Goal: Transaction & Acquisition: Purchase product/service

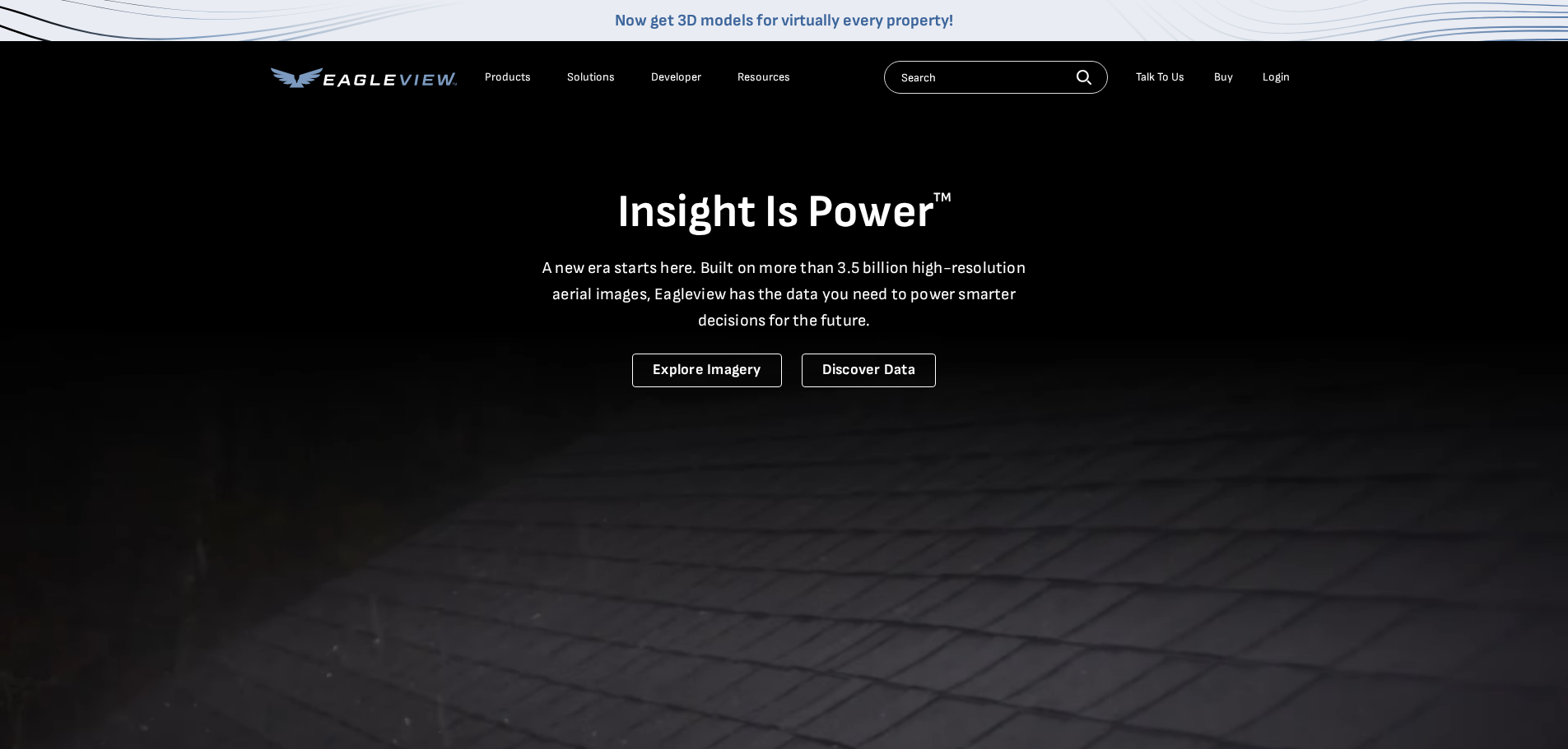
click at [1271, 83] on div "Login" at bounding box center [1275, 77] width 27 height 15
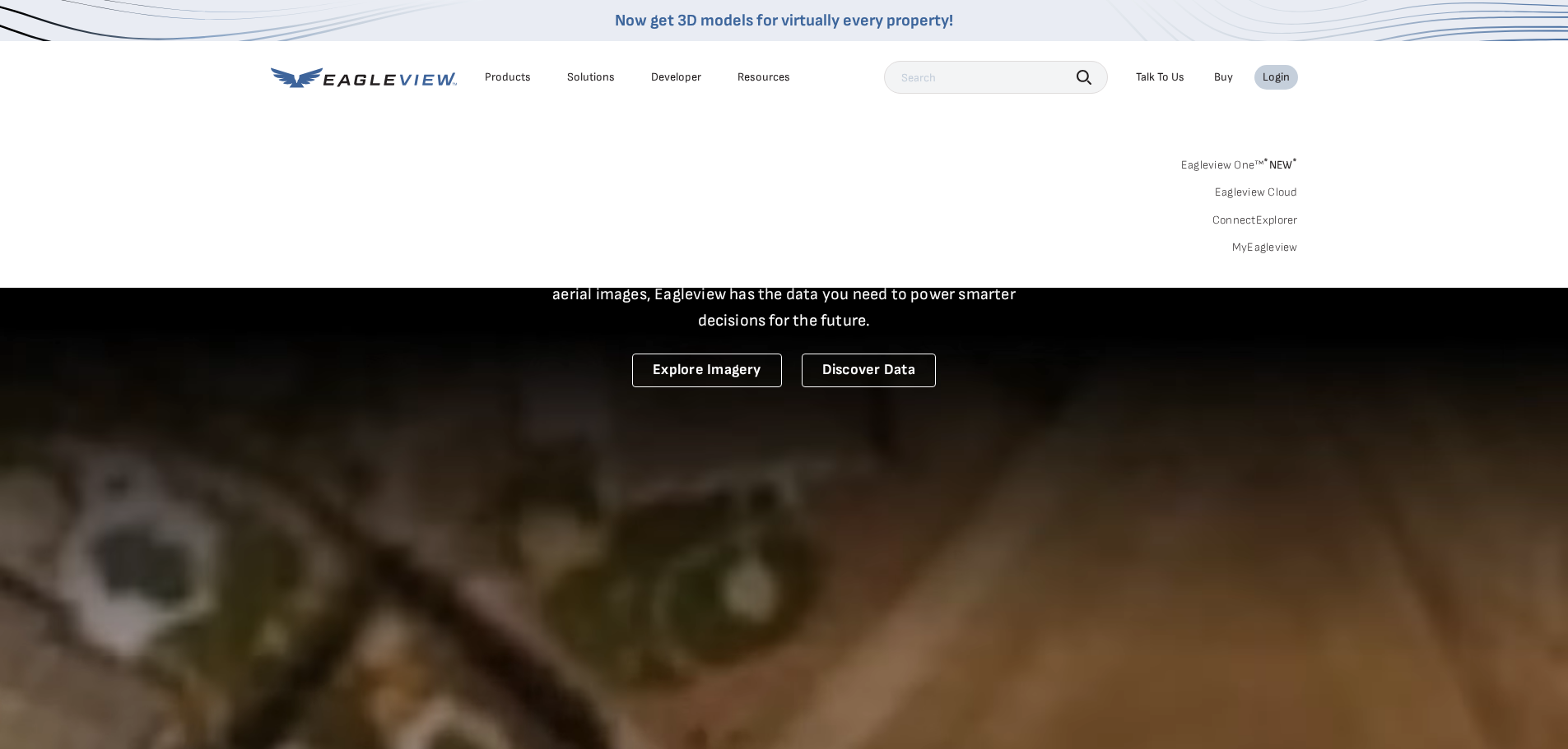
click at [1256, 246] on link "MyEagleview" at bounding box center [1264, 248] width 65 height 15
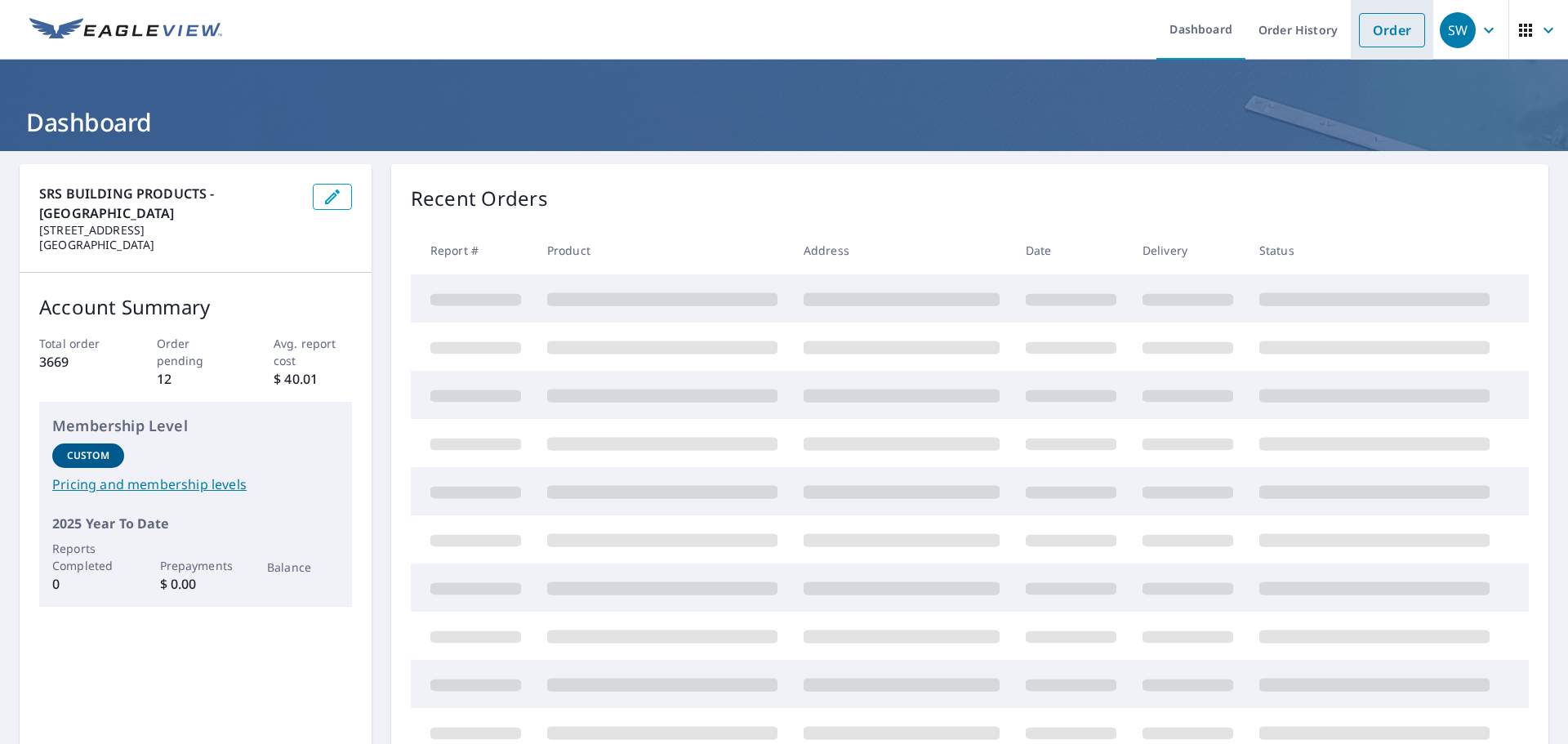
click at [1369, 29] on link "Order" at bounding box center [1392, 29] width 66 height 34
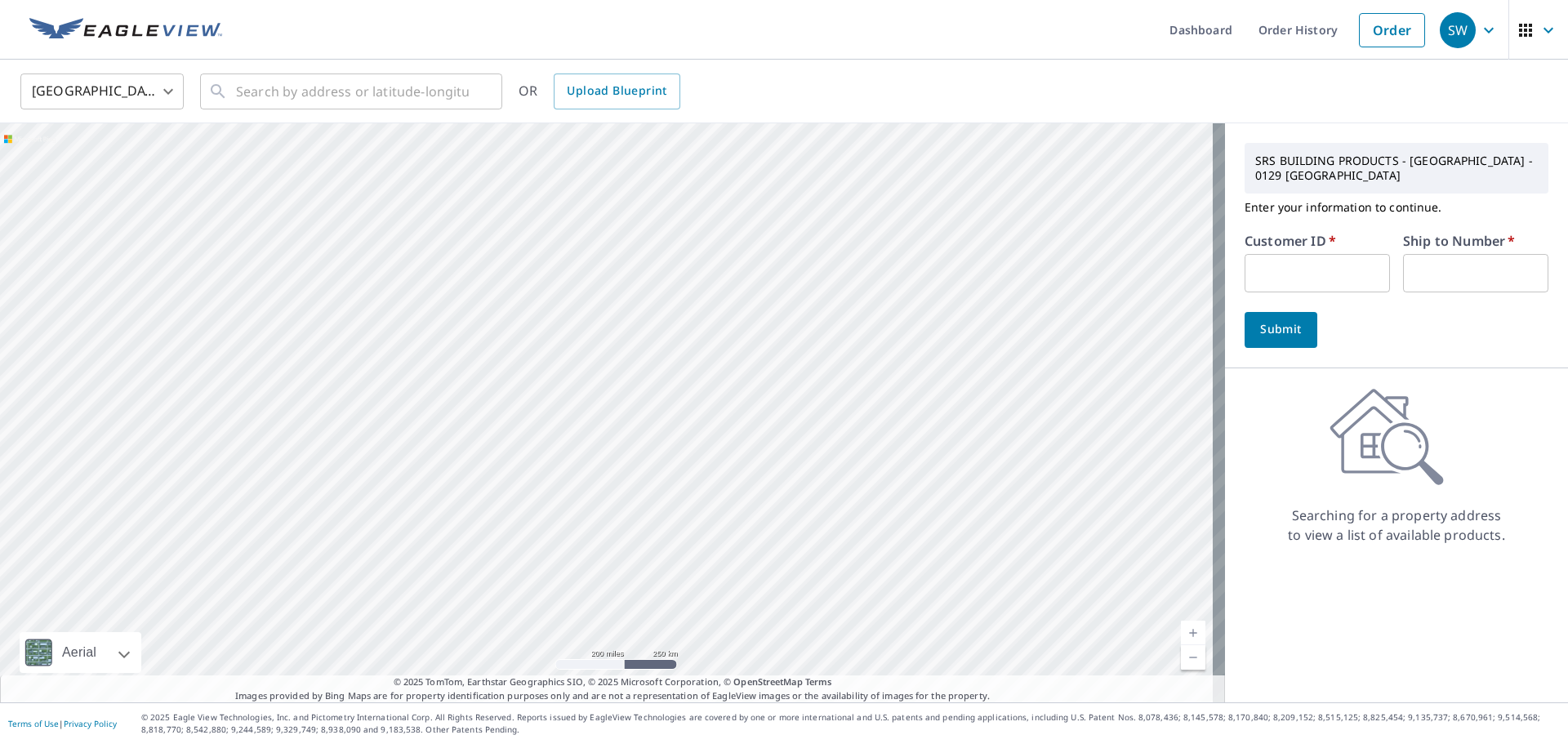
click at [1257, 273] on input "text" at bounding box center [1317, 274] width 145 height 38
type input "S047708"
click at [1428, 274] on input "text" at bounding box center [1476, 274] width 145 height 38
type input "1"
click at [264, 102] on input "text" at bounding box center [352, 92] width 232 height 46
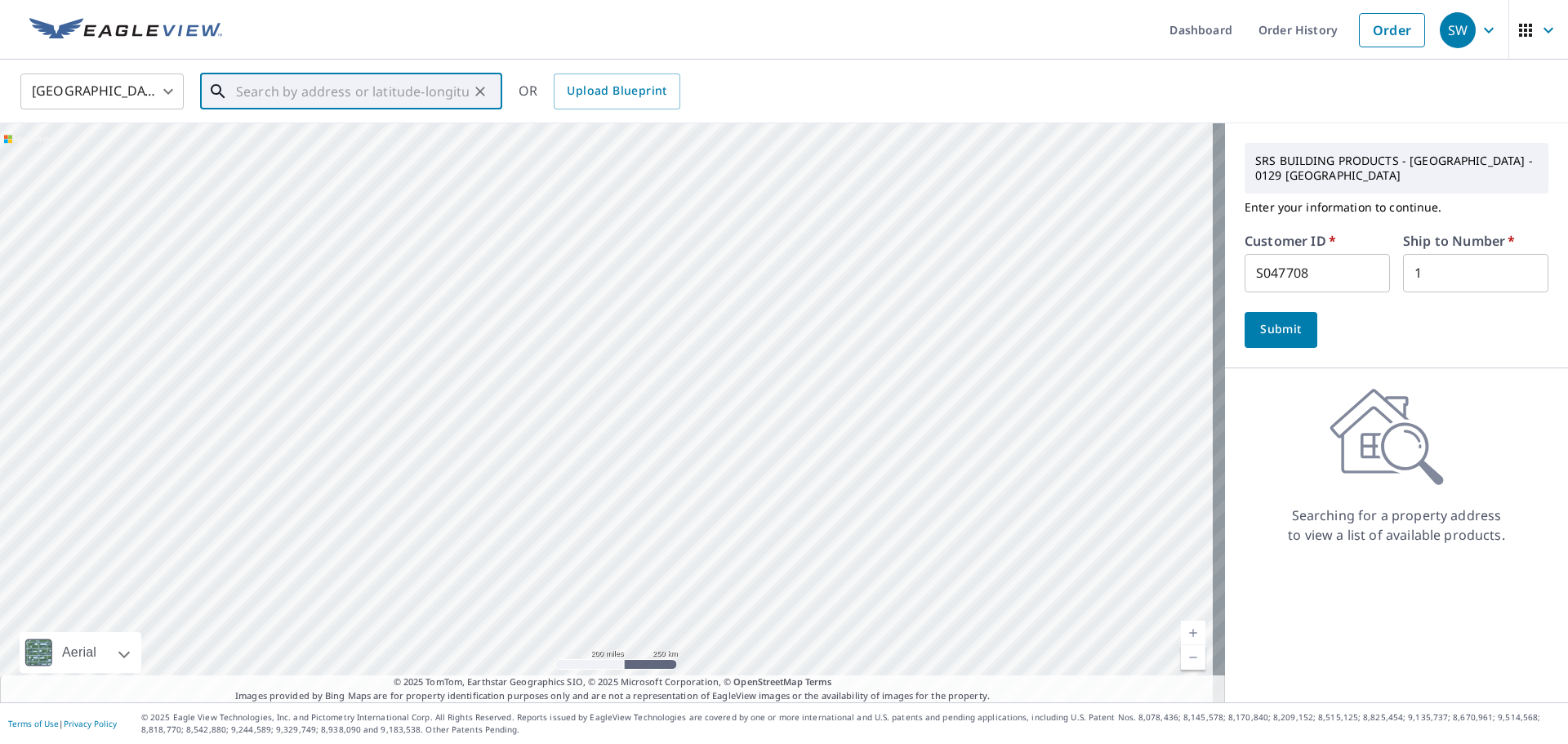
paste input "455 Watha Rd"
click at [315, 158] on p "Willard, NC 28478" at bounding box center [360, 156] width 256 height 16
type input "455 Watha Rd Willard, NC 28478"
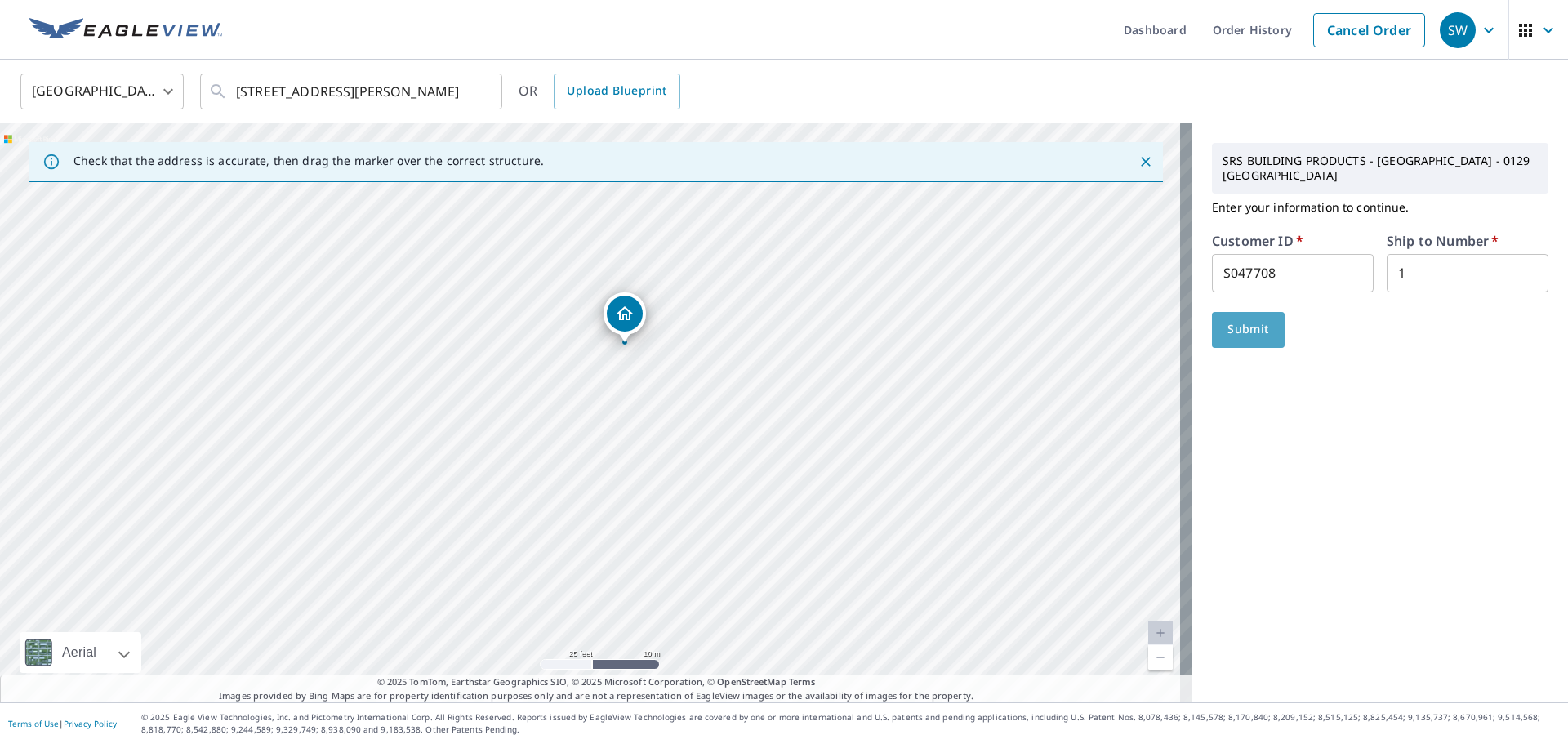
click at [1225, 319] on span "Submit" at bounding box center [1248, 329] width 47 height 20
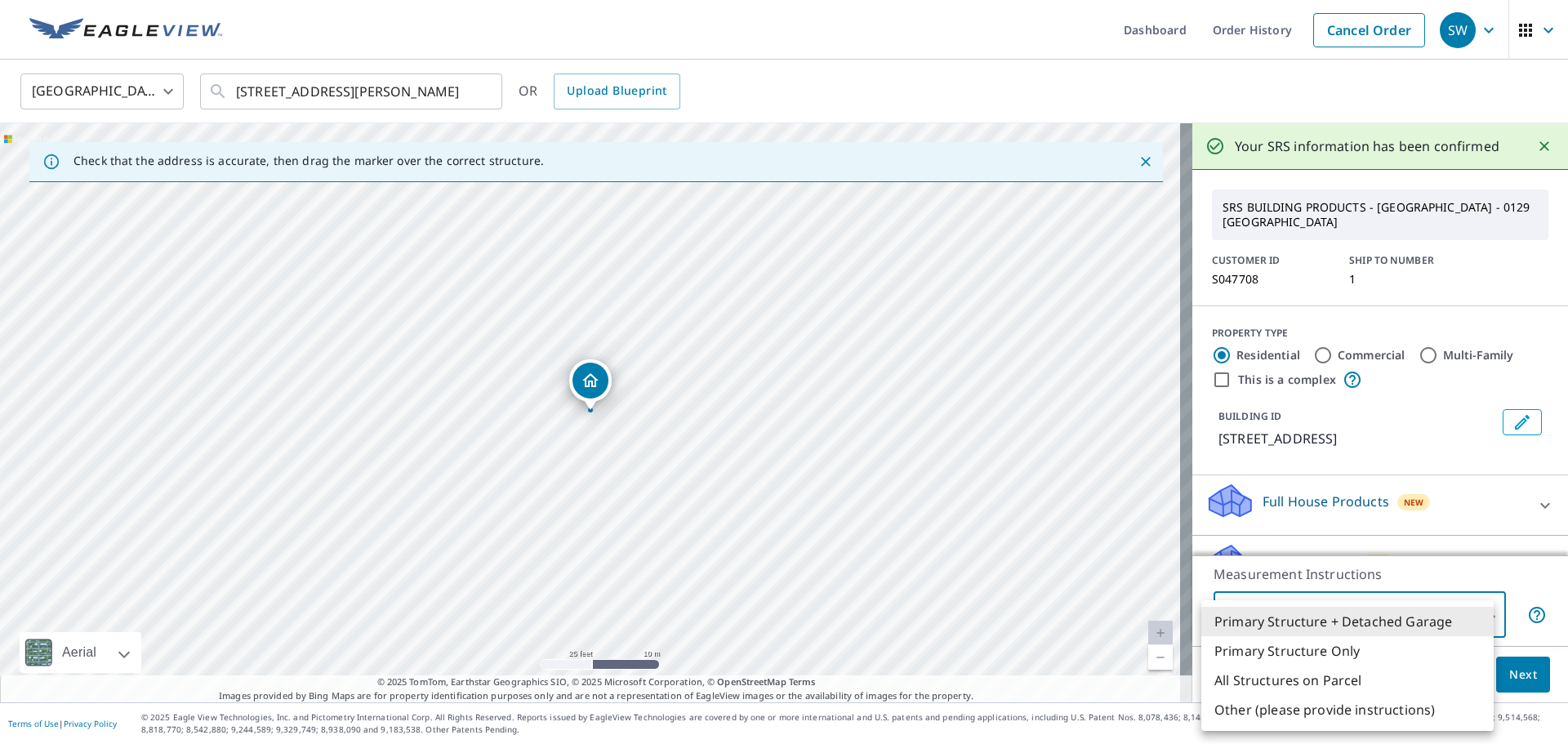
click at [1308, 621] on body "SW SW Dashboard Order History Cancel Order SW United States US ​ 455 Watha Rd W…" at bounding box center [784, 372] width 1568 height 744
click at [1291, 654] on li "Primary Structure Only" at bounding box center [1348, 651] width 293 height 29
type input "2"
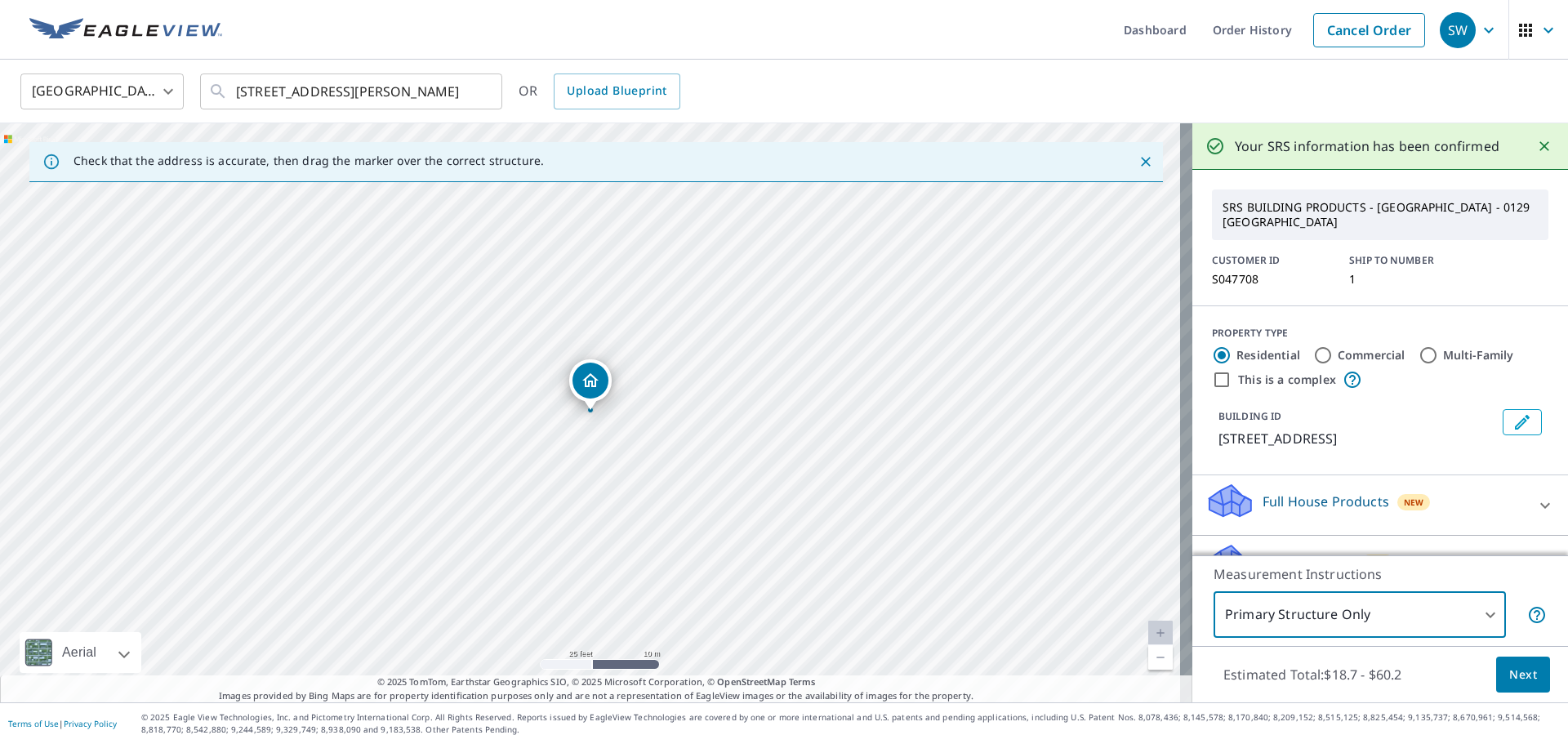
click at [1512, 679] on span "Next" at bounding box center [1523, 675] width 27 height 20
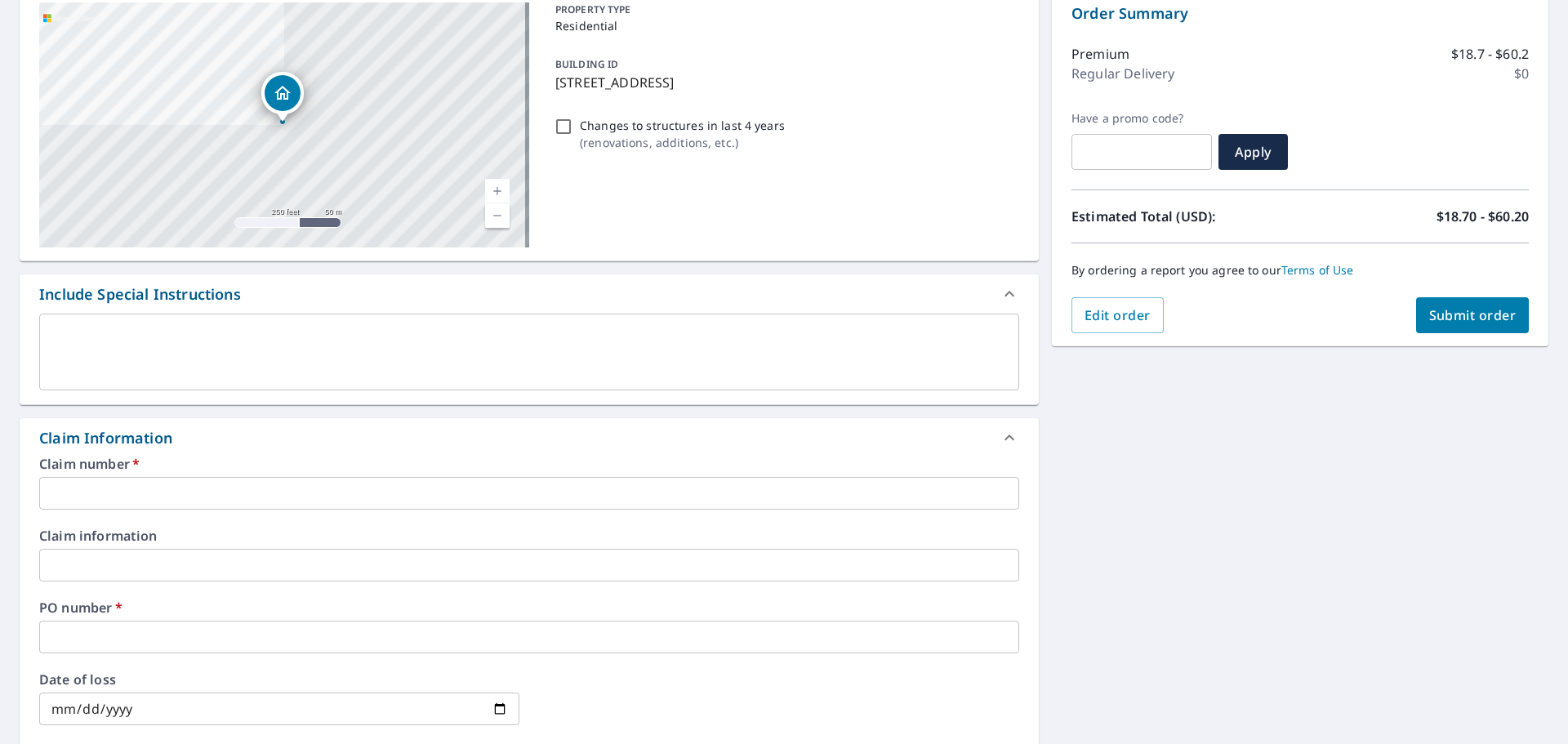
scroll to position [190, 0]
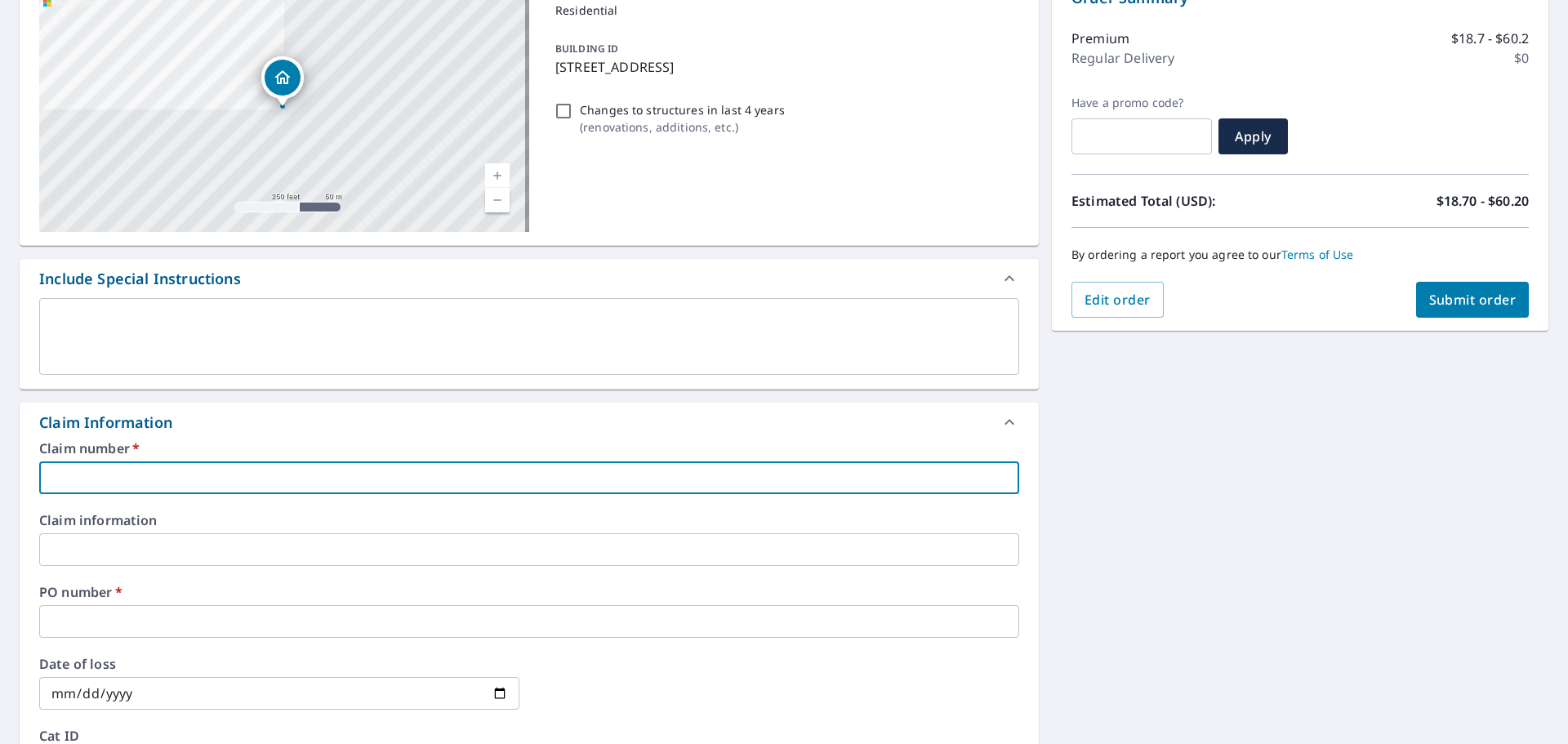
click at [192, 471] on input "text" at bounding box center [529, 478] width 980 height 33
type input "S047708"
drag, startPoint x: 111, startPoint y: 480, endPoint x: 35, endPoint y: 477, distance: 76.1
click at [35, 478] on div "Claim number   * S047708 ​ Claim information ​ PO number   * ​ Date of loss ​ C…" at bounding box center [529, 619] width 1019 height 354
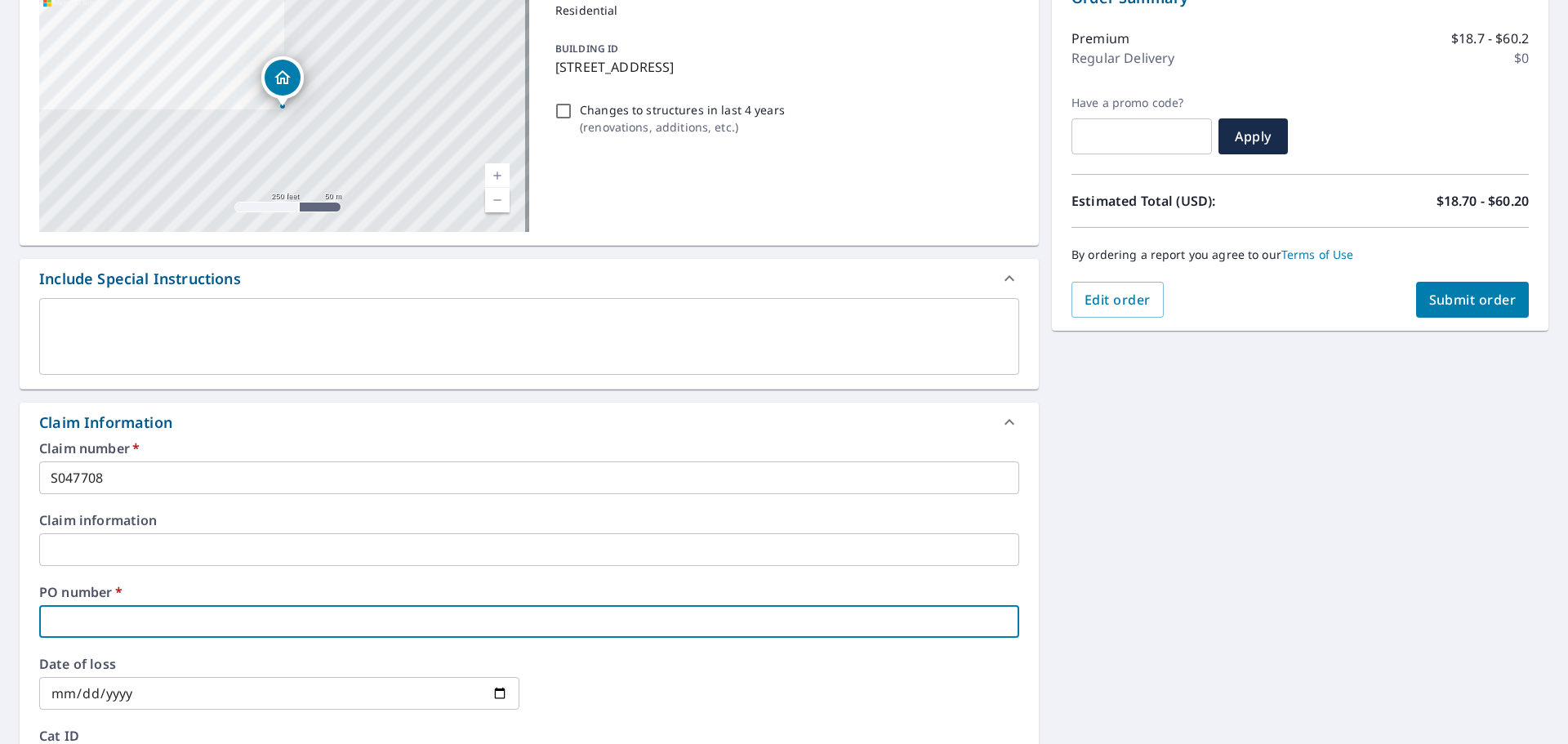
click at [194, 617] on input "text" at bounding box center [529, 622] width 980 height 33
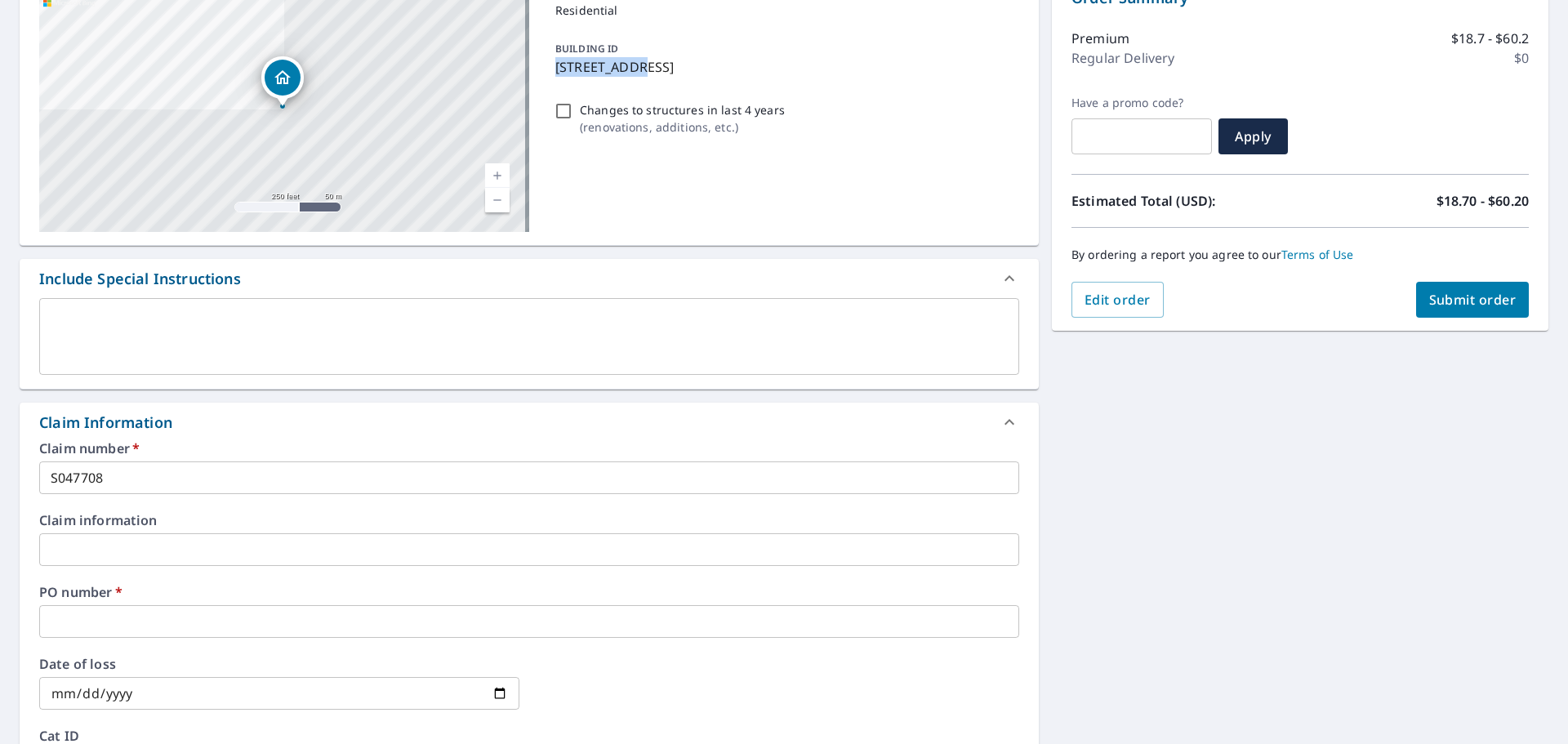
drag, startPoint x: 551, startPoint y: 71, endPoint x: 634, endPoint y: 72, distance: 83.0
click at [634, 72] on p "455 Watha Rd, Watha, NC, 28478" at bounding box center [784, 66] width 457 height 19
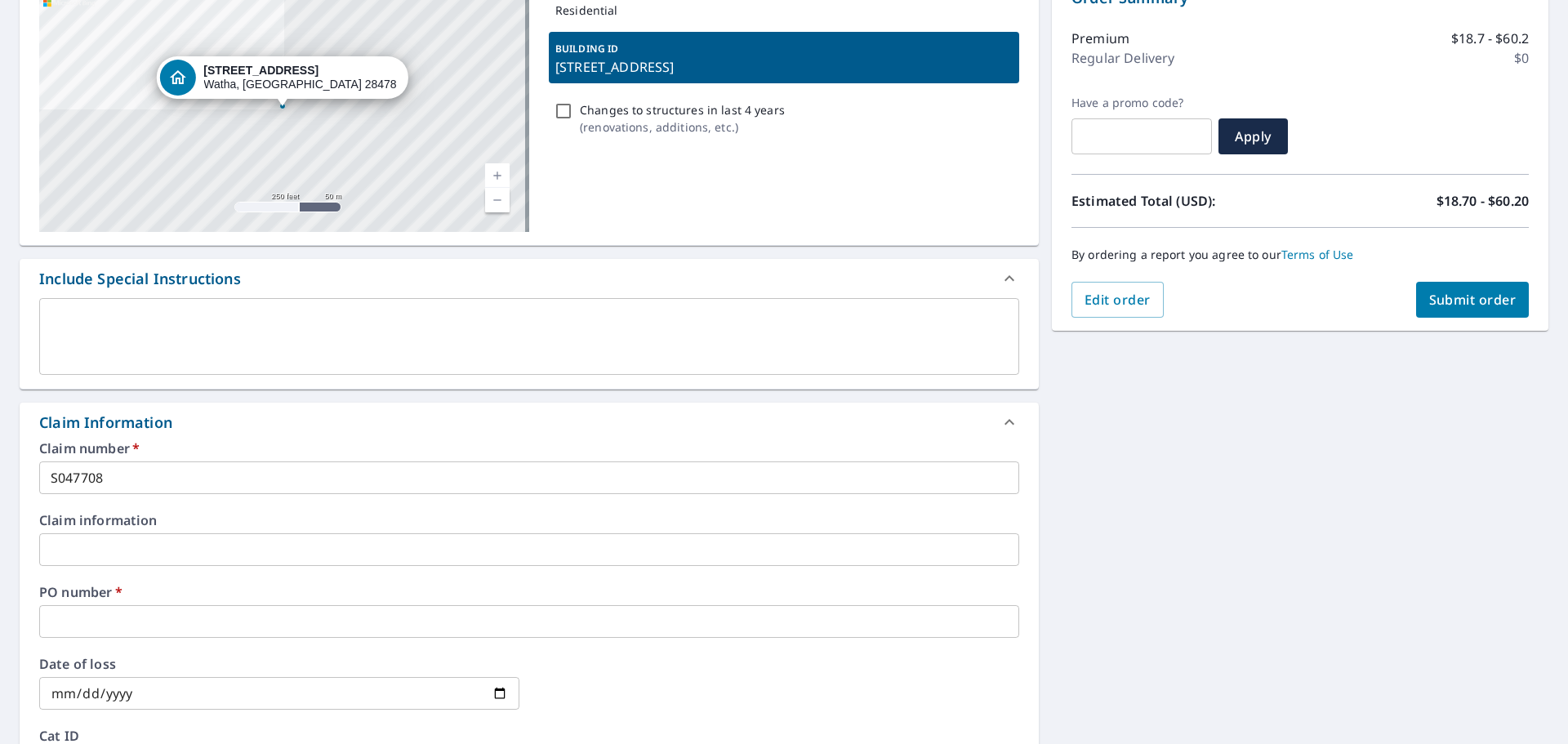
click at [838, 54] on div "BUILDING ID 455 Watha Rd, Watha, NC, 28478" at bounding box center [784, 58] width 470 height 51
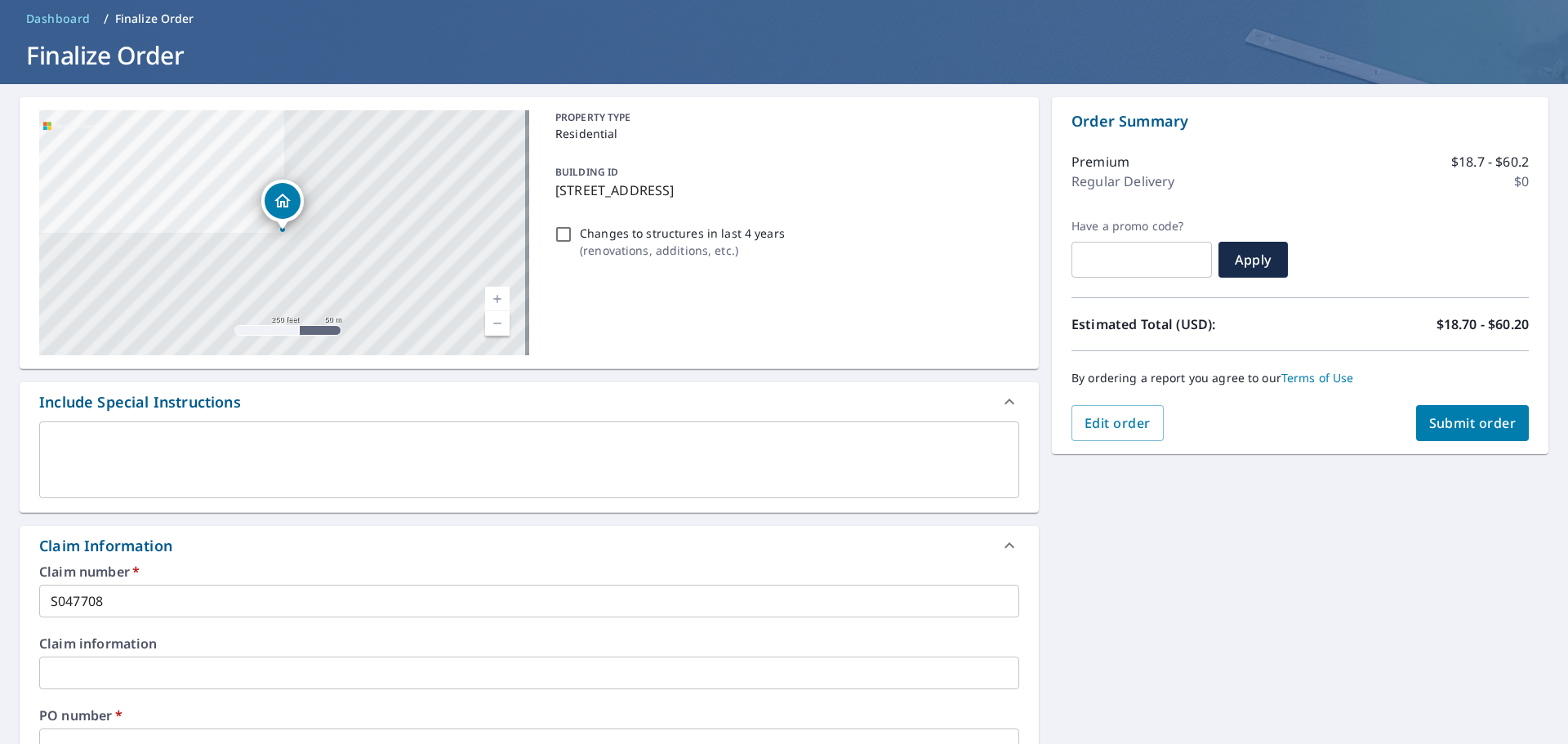
scroll to position [55, 0]
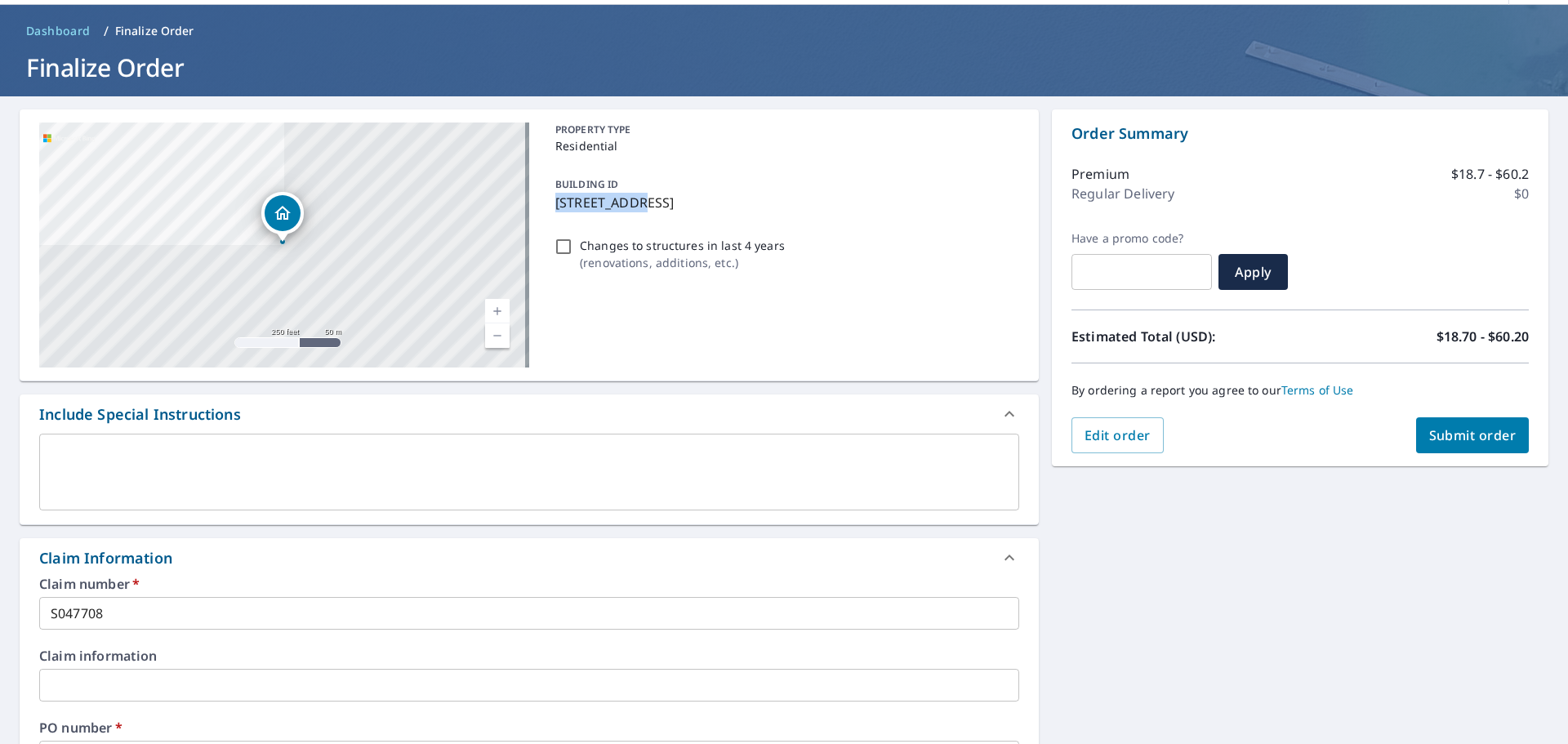
drag, startPoint x: 636, startPoint y: 204, endPoint x: 553, endPoint y: 202, distance: 83.0
click at [555, 202] on p "455 Watha Rd, Watha, NC, 28478" at bounding box center [784, 202] width 457 height 19
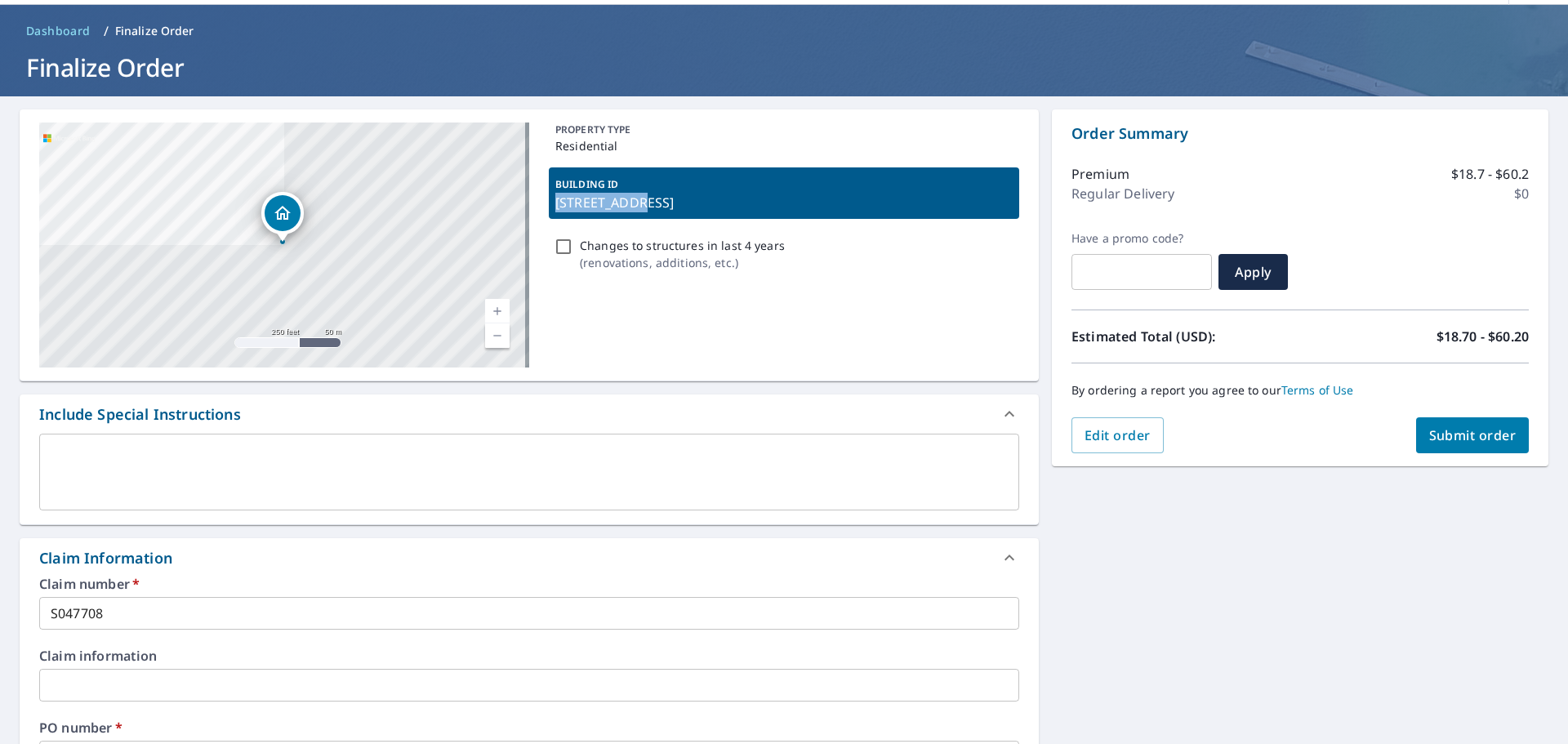
checkbox input "true"
copy p "455 Watha Rd"
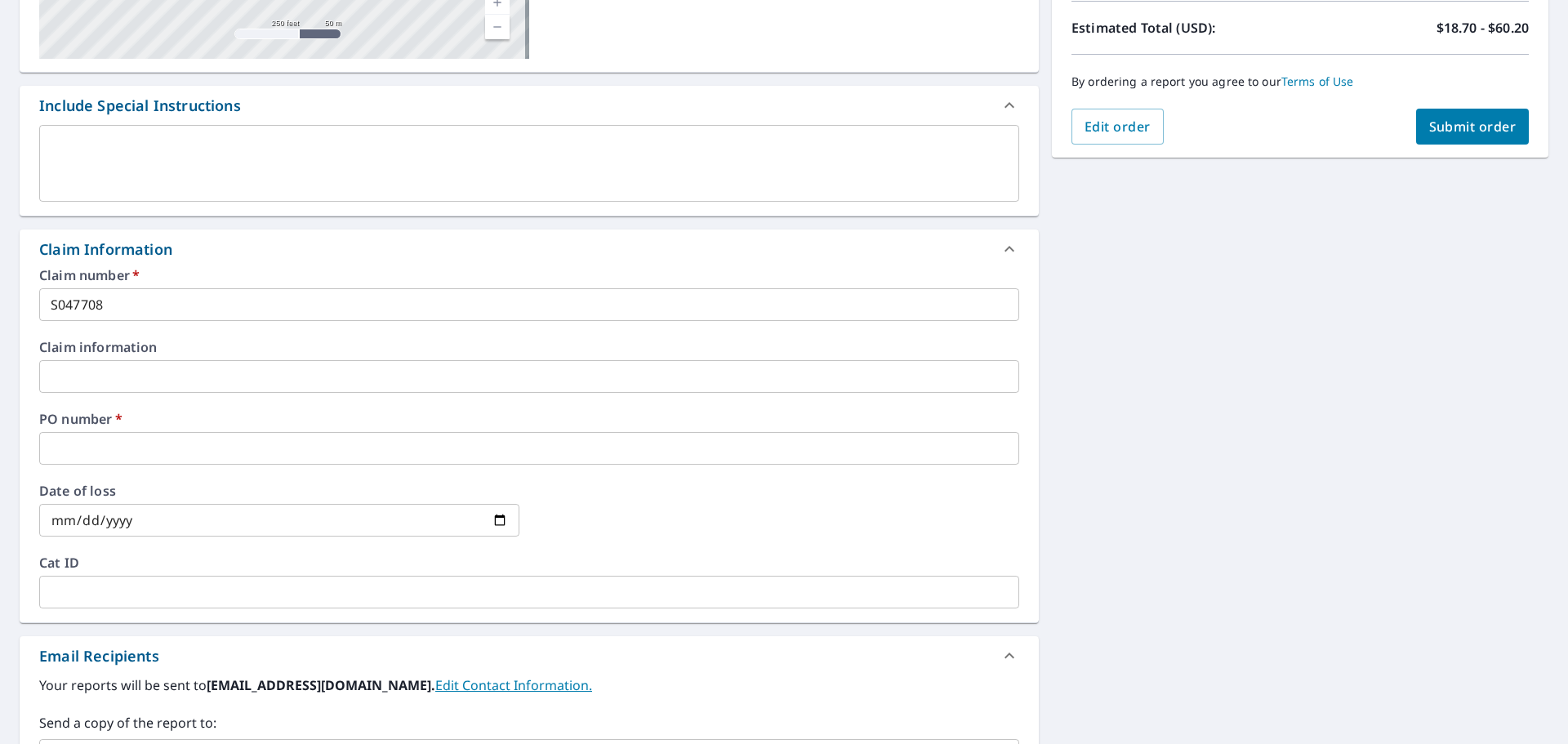
scroll to position [408, 0]
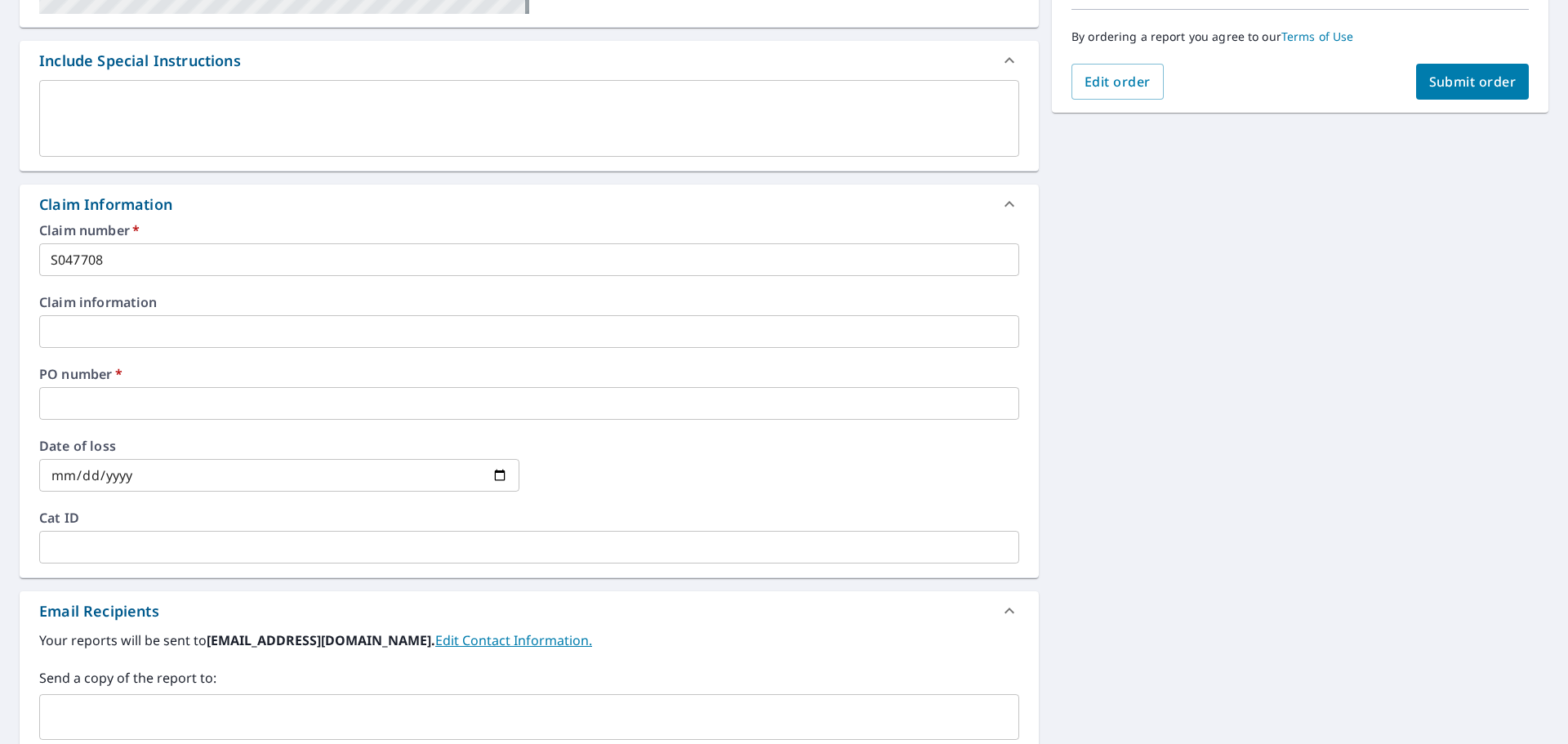
click at [196, 397] on input "text" at bounding box center [529, 404] width 980 height 33
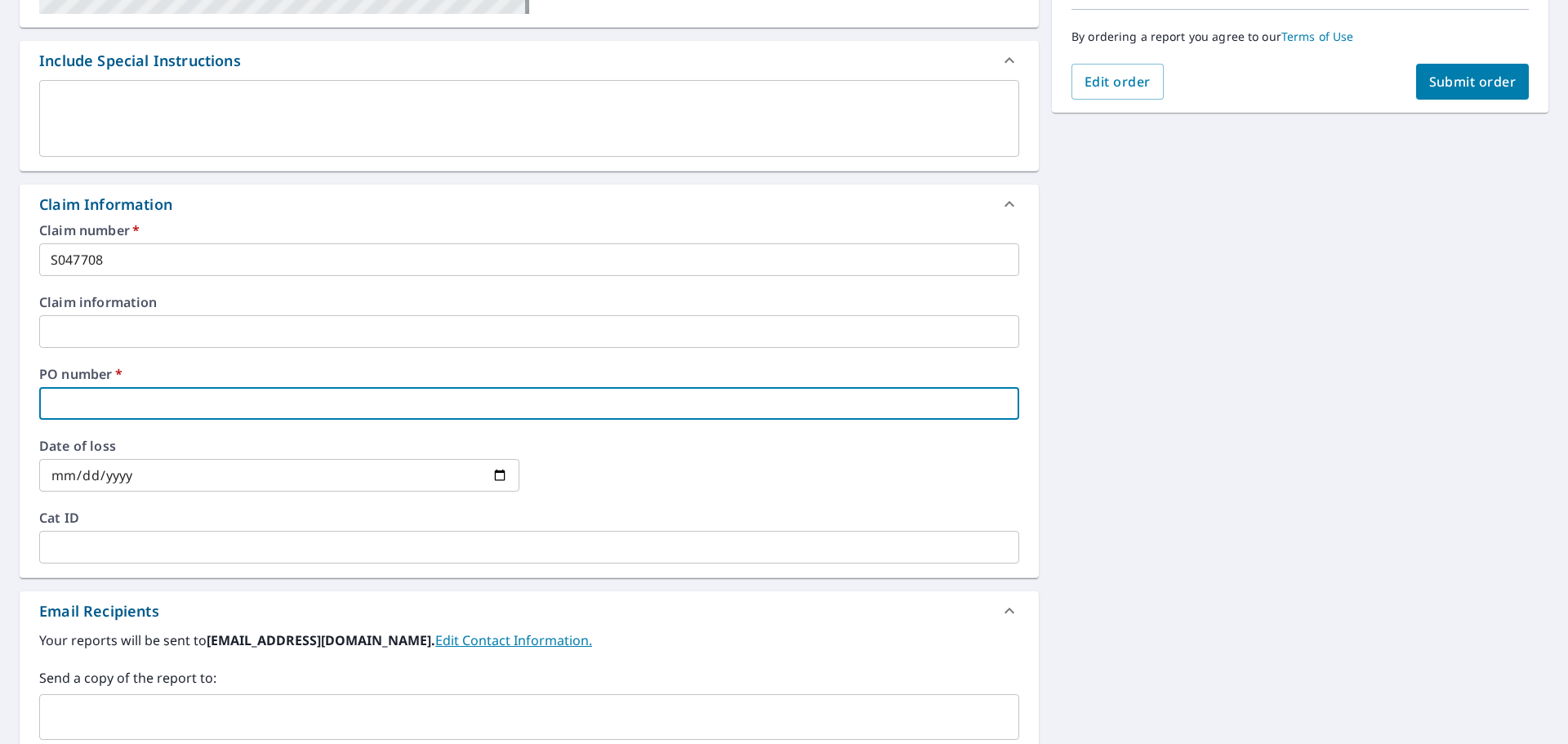
paste input "455 Watha Rd"
type input "455 Watha Rd"
checkbox input "true"
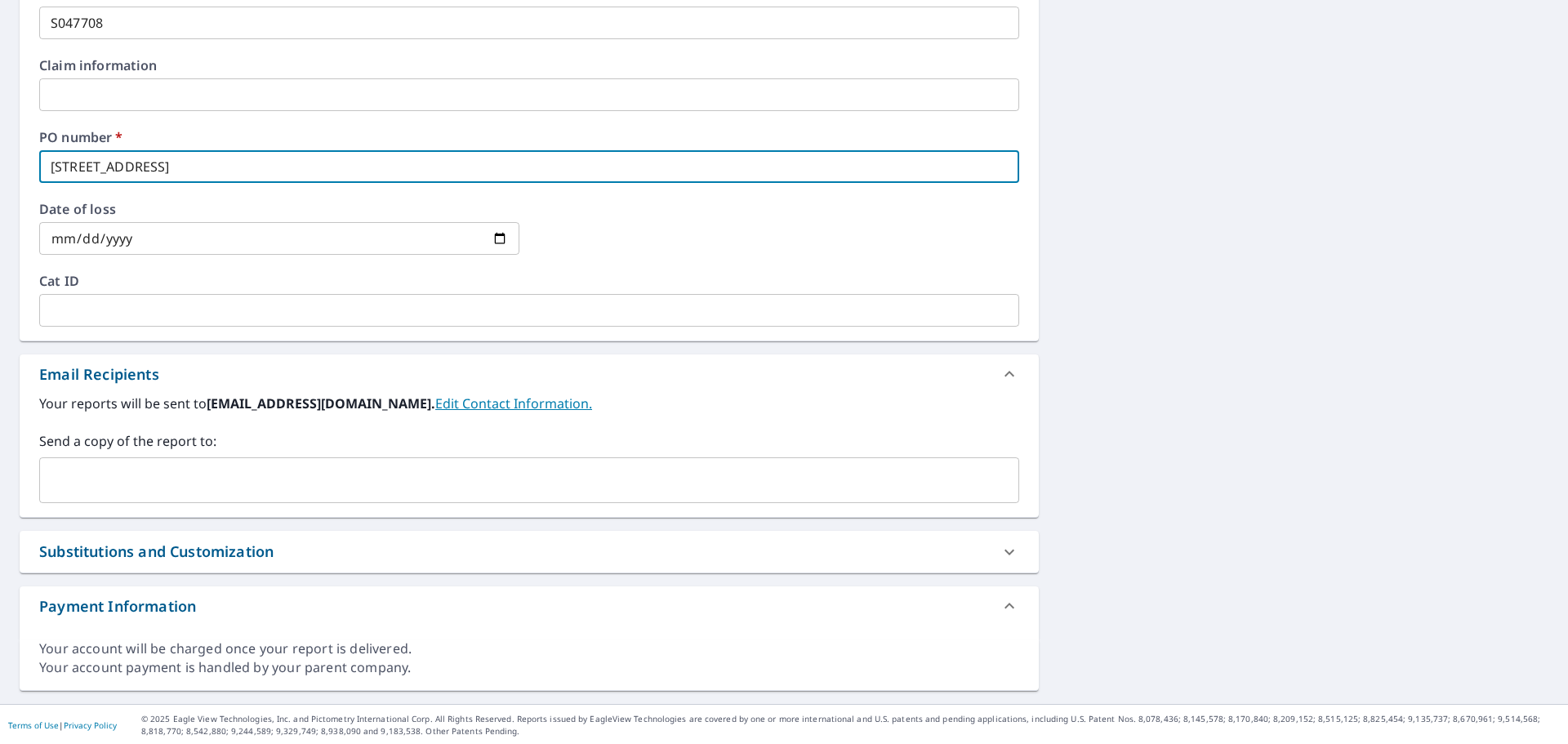
scroll to position [647, 0]
type input "455 Watha Rd"
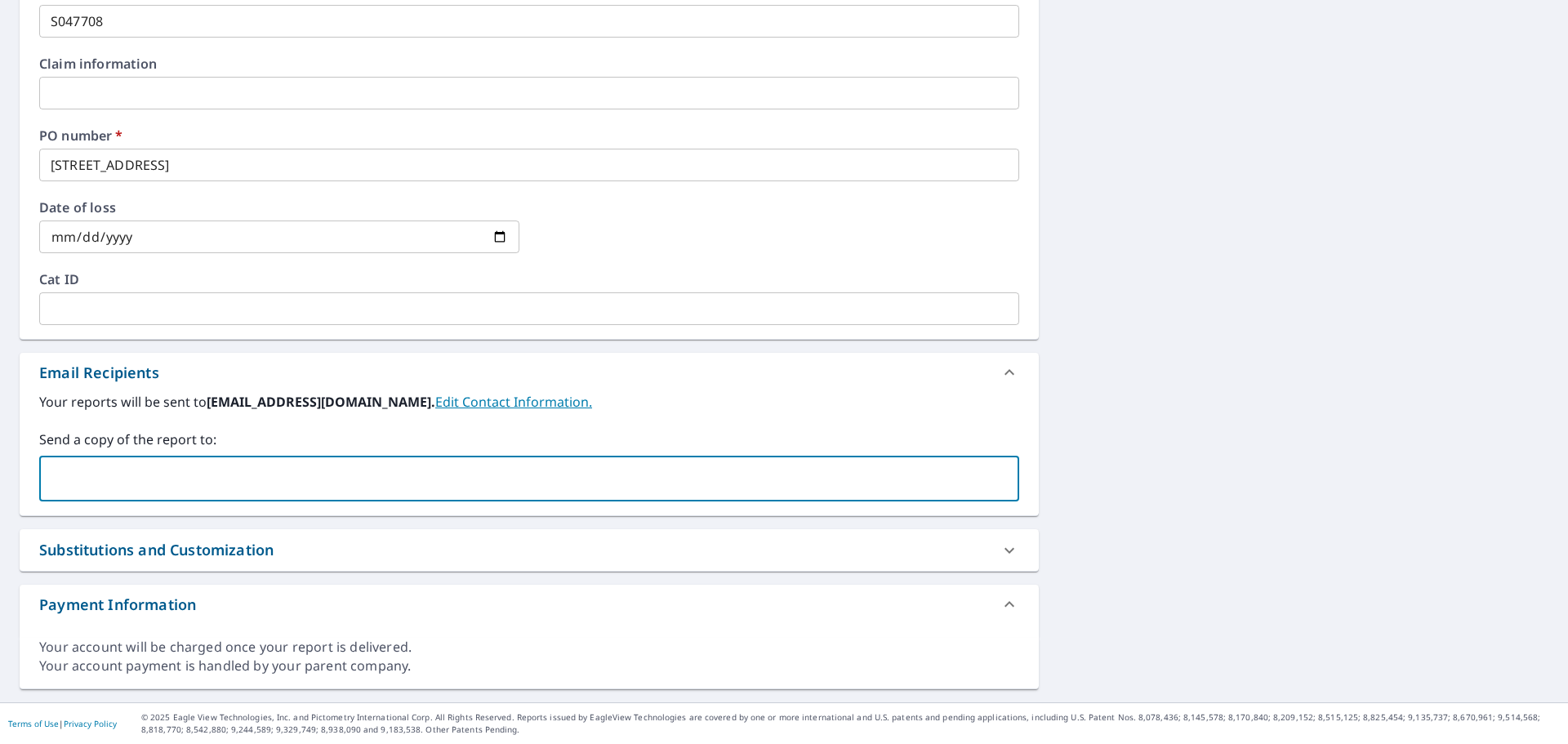
click at [217, 469] on input "text" at bounding box center [517, 479] width 940 height 31
paste input "office@cprmyroofexpert.com"
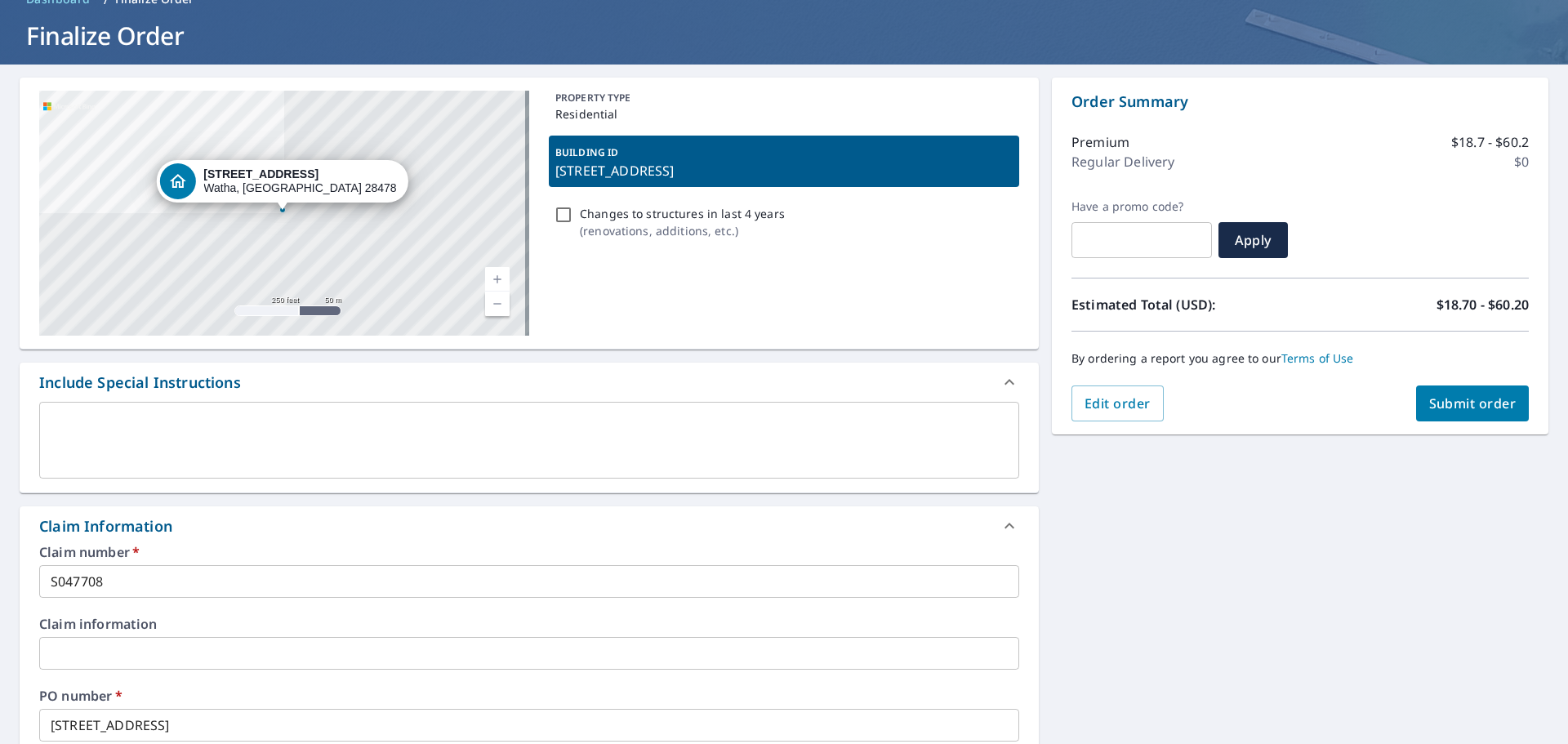
scroll to position [75, 0]
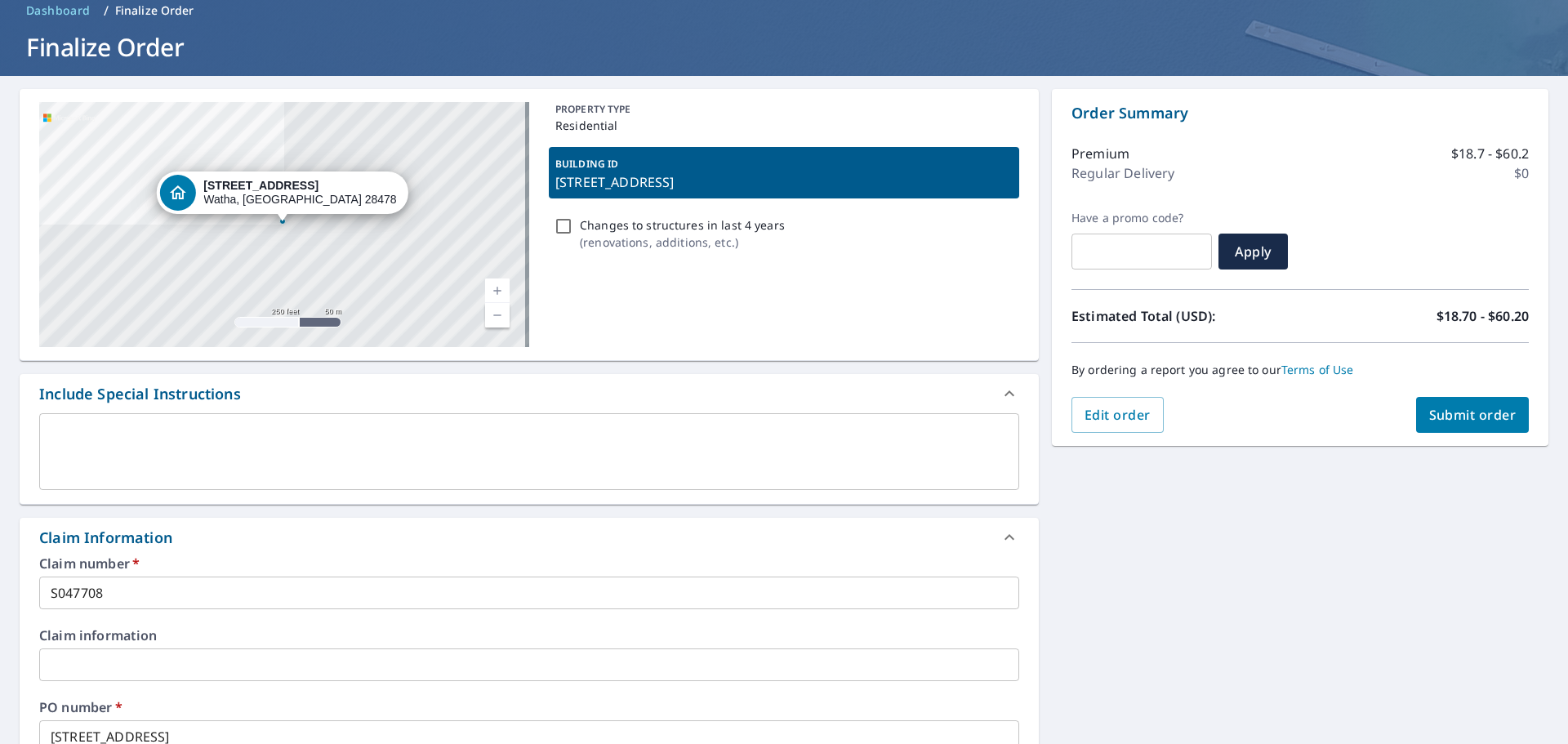
type input "office@cprmyroofexpert.com"
click at [1443, 420] on span "Submit order" at bounding box center [1473, 415] width 88 height 18
checkbox input "true"
